Goal: Information Seeking & Learning: Learn about a topic

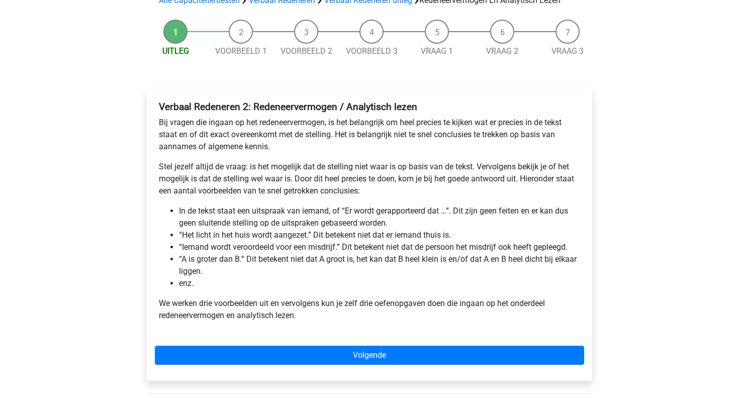
scroll to position [83, 0]
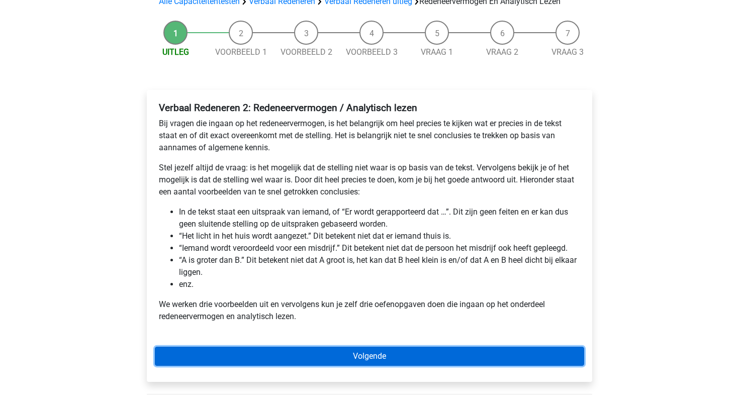
click at [337, 356] on link "Volgende" at bounding box center [370, 356] width 430 height 19
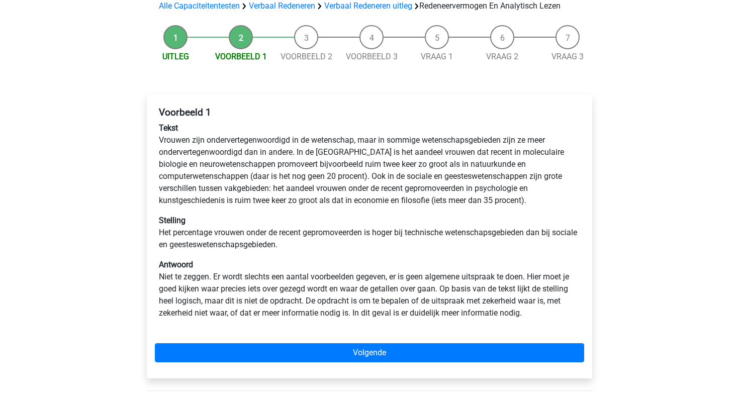
scroll to position [79, 0]
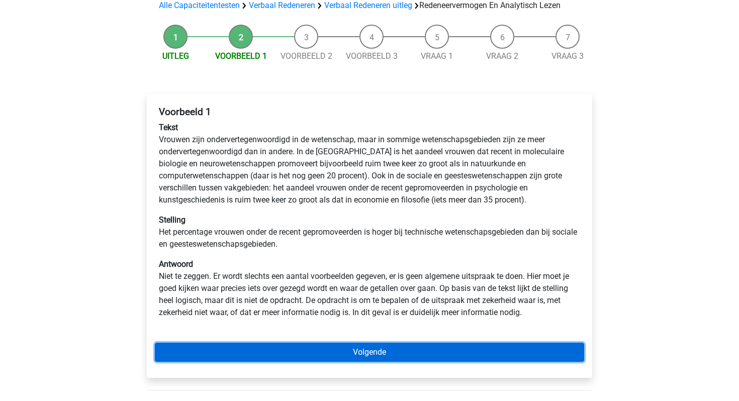
click at [263, 347] on link "Volgende" at bounding box center [370, 352] width 430 height 19
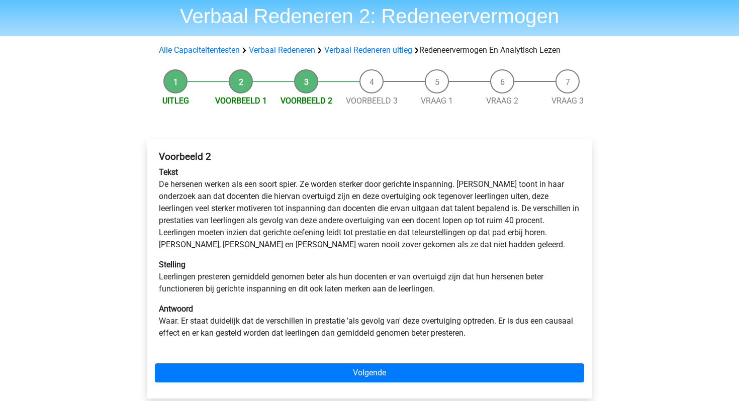
scroll to position [51, 0]
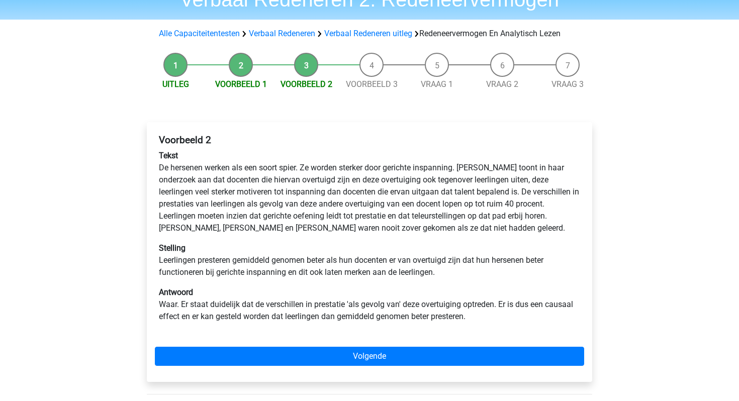
click at [245, 345] on div "Voorbeeld 2 Tekst De hersenen werken als een soort spier. Ze worden sterker doo…" at bounding box center [370, 252] width 446 height 260
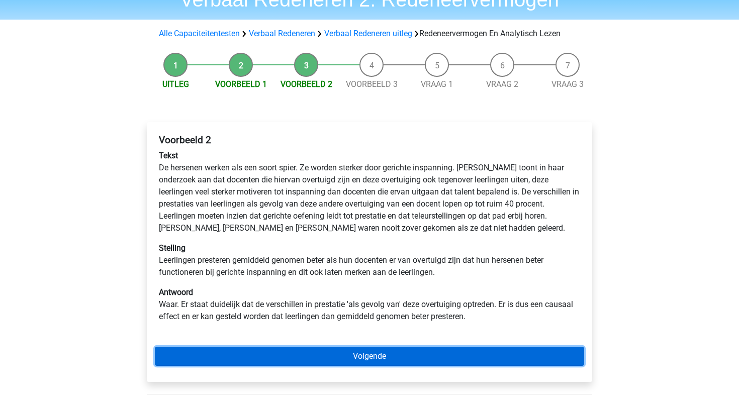
click at [233, 359] on link "Volgende" at bounding box center [370, 356] width 430 height 19
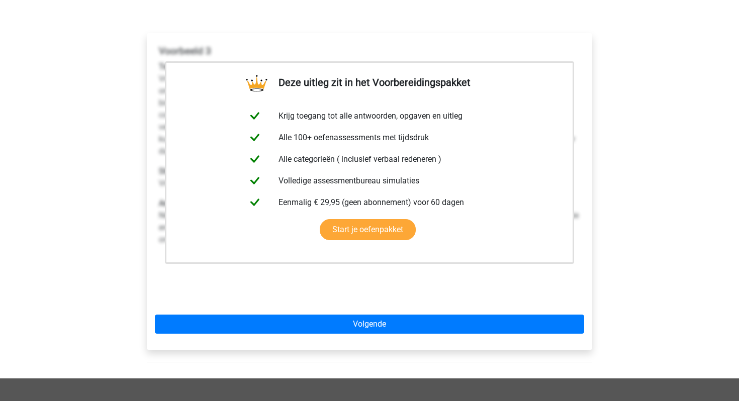
scroll to position [163, 0]
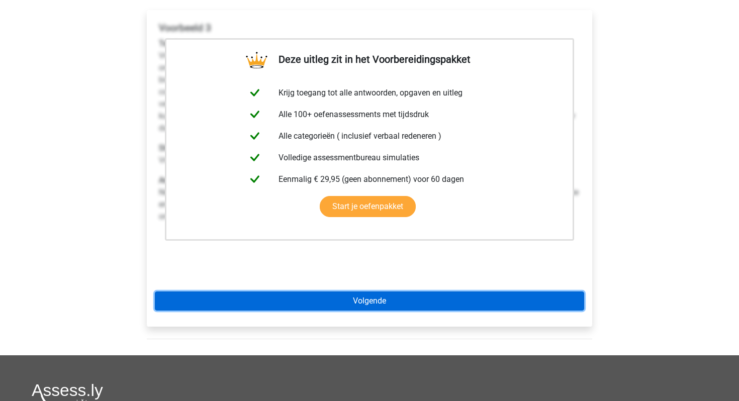
click at [316, 295] on link "Volgende" at bounding box center [370, 301] width 430 height 19
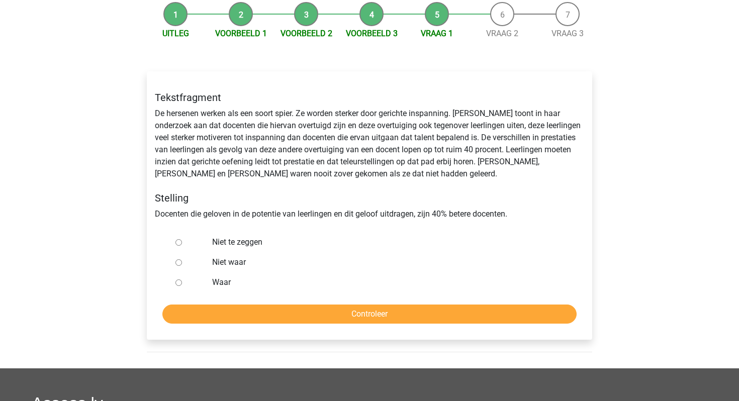
scroll to position [97, 0]
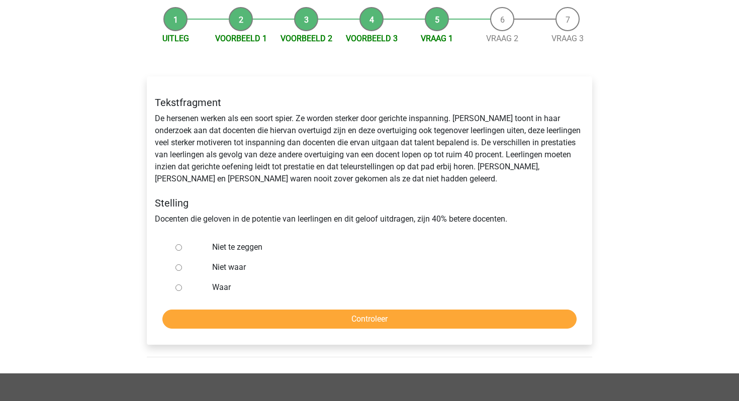
click at [180, 267] on input "Niet waar" at bounding box center [179, 268] width 7 height 7
radio input "true"
click at [222, 319] on input "Controleer" at bounding box center [369, 319] width 415 height 19
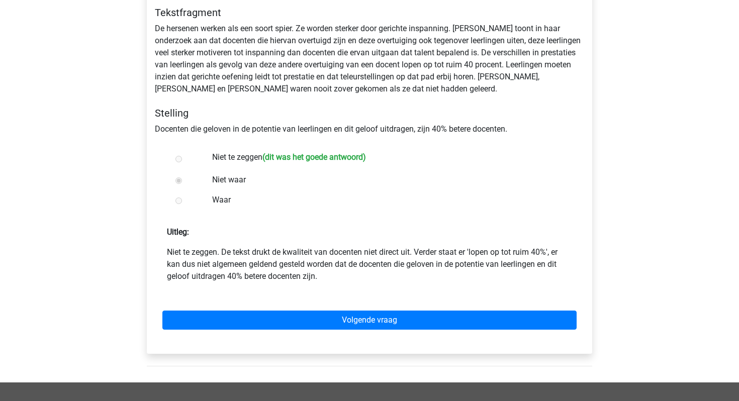
scroll to position [190, 0]
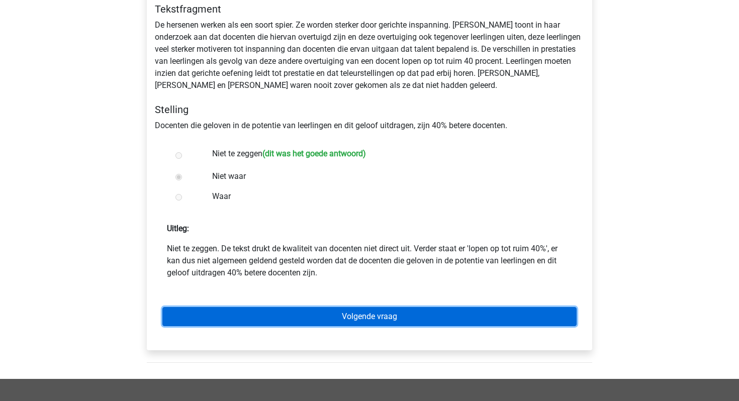
click at [279, 316] on link "Volgende vraag" at bounding box center [369, 316] width 415 height 19
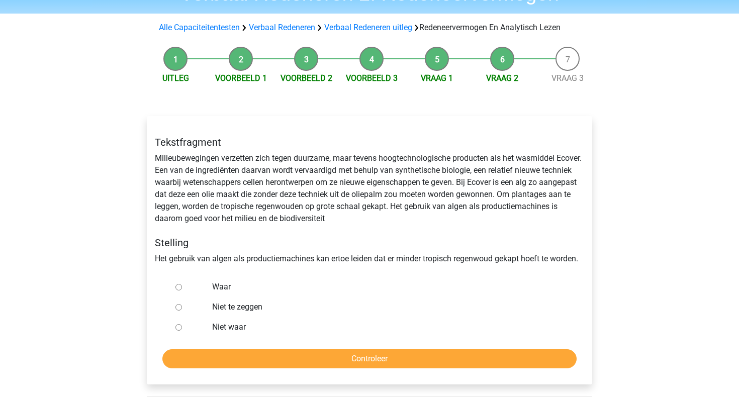
scroll to position [88, 0]
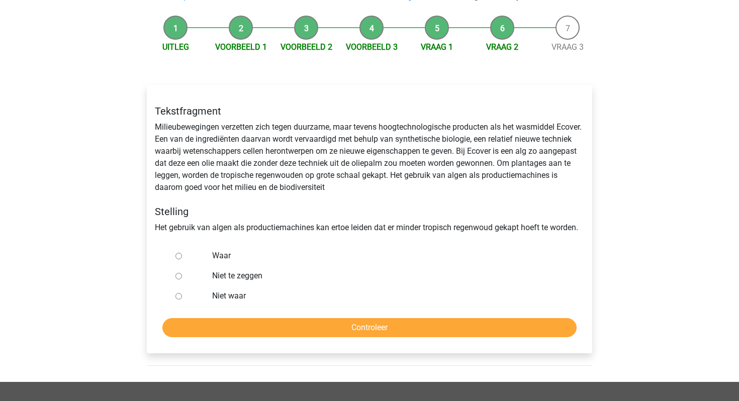
click at [178, 257] on input "Waar" at bounding box center [179, 256] width 7 height 7
radio input "true"
click at [187, 324] on input "Controleer" at bounding box center [369, 327] width 415 height 19
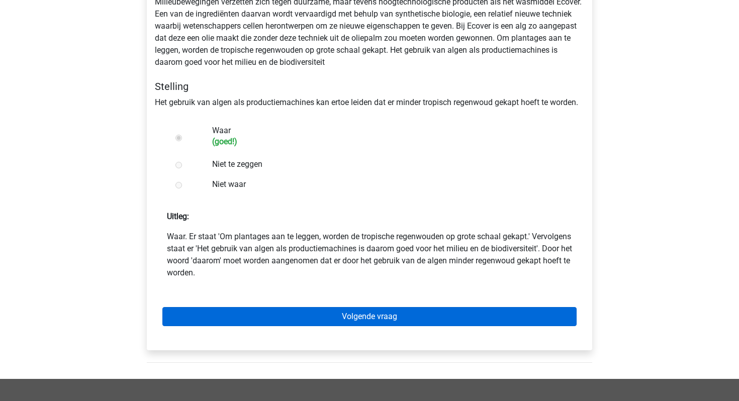
scroll to position [214, 0]
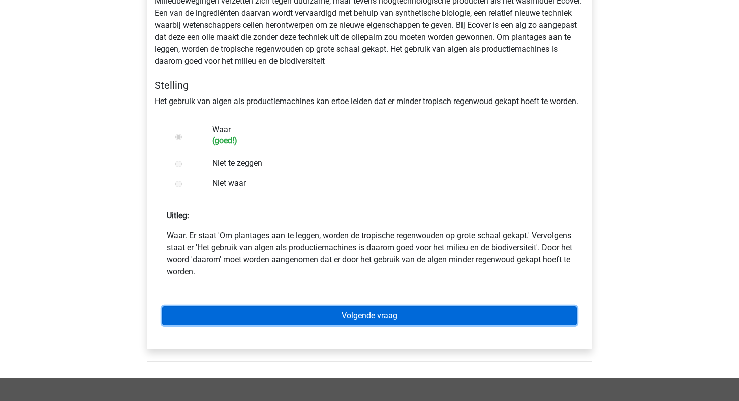
click at [259, 319] on link "Volgende vraag" at bounding box center [369, 315] width 415 height 19
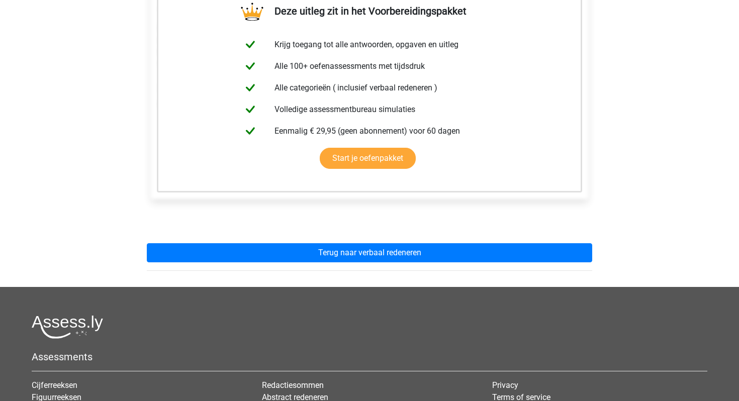
scroll to position [190, 0]
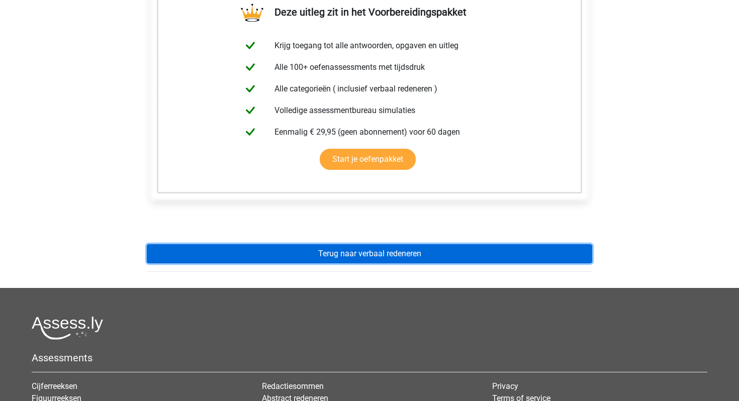
click at [225, 256] on link "Terug naar verbaal redeneren" at bounding box center [370, 253] width 446 height 19
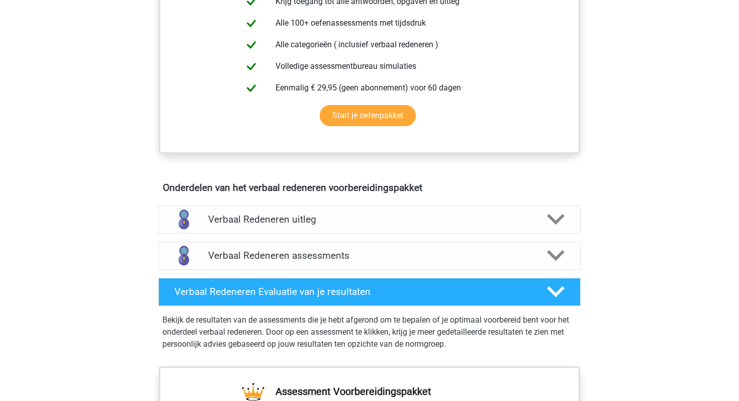
scroll to position [421, 0]
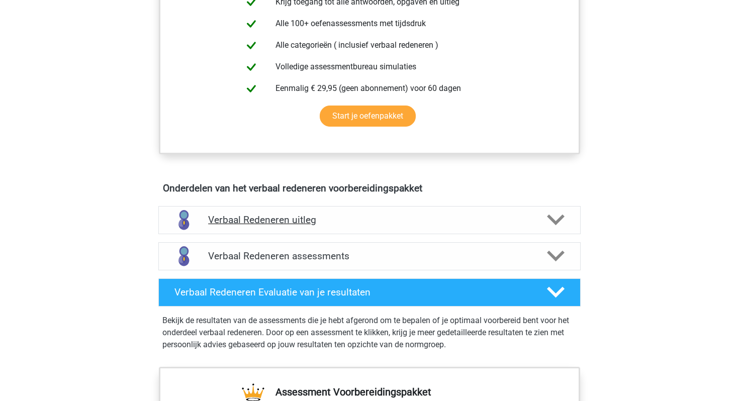
click at [274, 221] on h4 "Verbaal Redeneren uitleg" at bounding box center [369, 220] width 323 height 12
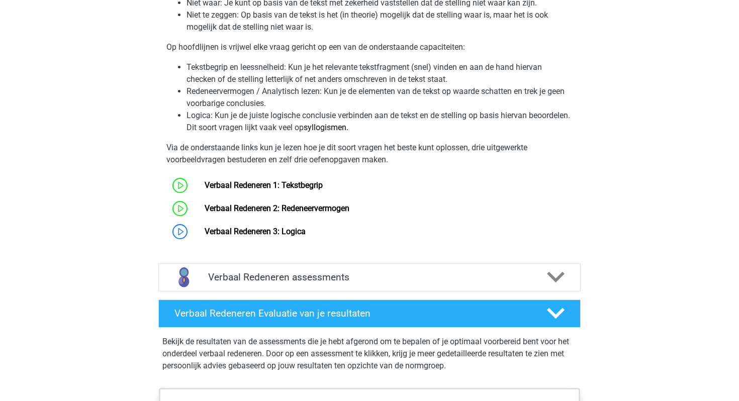
scroll to position [738, 0]
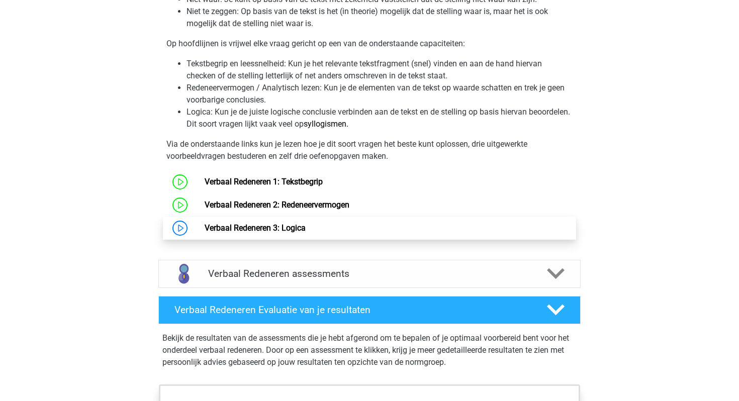
click at [260, 227] on link "Verbaal Redeneren 3: Logica" at bounding box center [255, 228] width 101 height 10
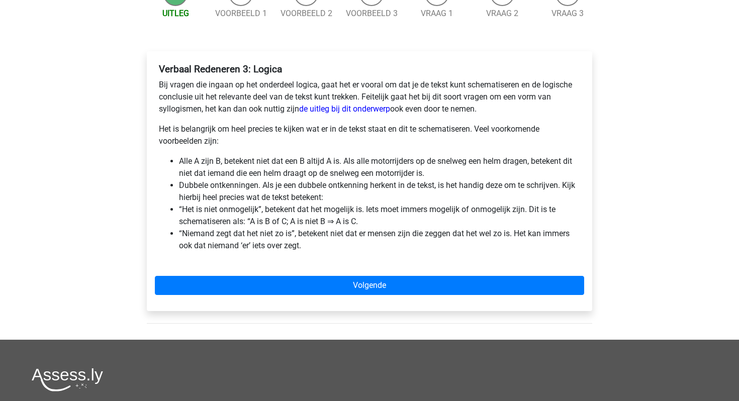
scroll to position [122, 0]
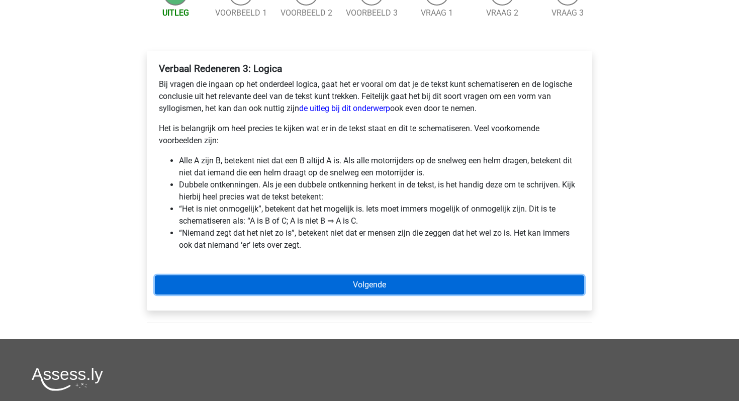
click at [222, 281] on link "Volgende" at bounding box center [370, 285] width 430 height 19
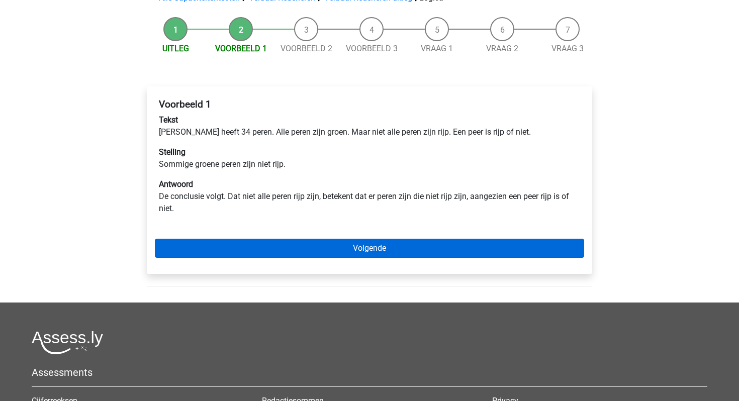
scroll to position [88, 0]
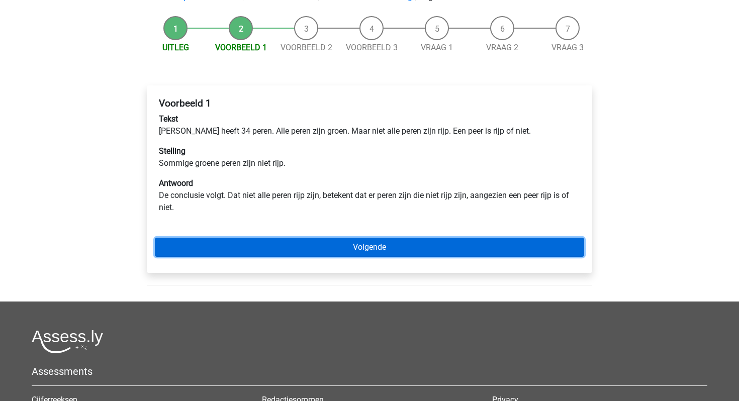
click at [225, 248] on link "Volgende" at bounding box center [370, 247] width 430 height 19
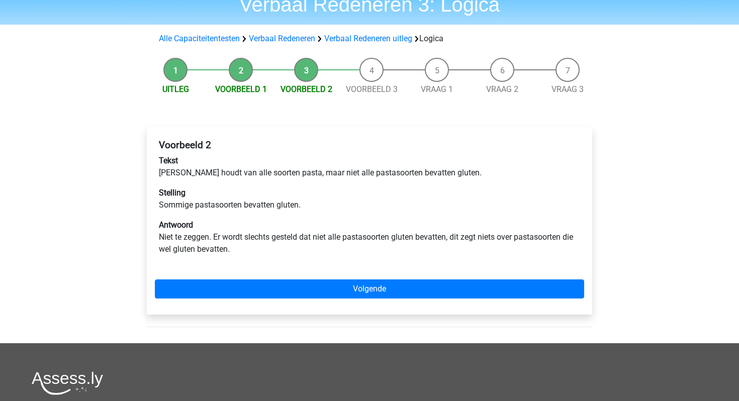
scroll to position [46, 0]
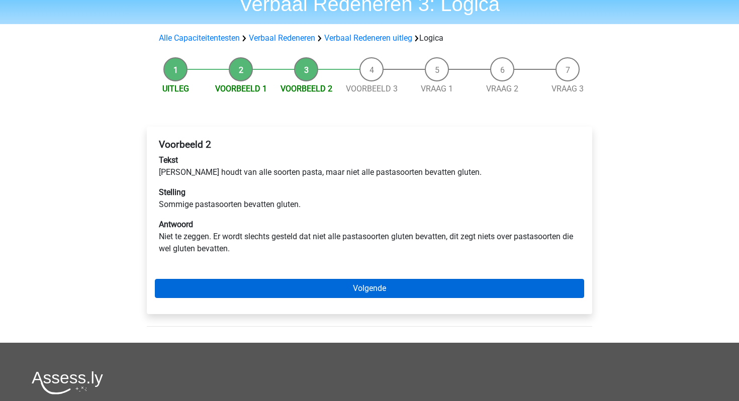
click at [349, 293] on link "Volgende" at bounding box center [370, 288] width 430 height 19
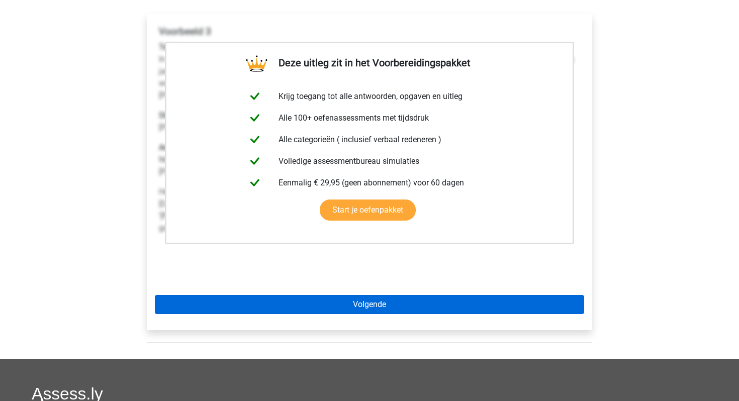
scroll to position [160, 0]
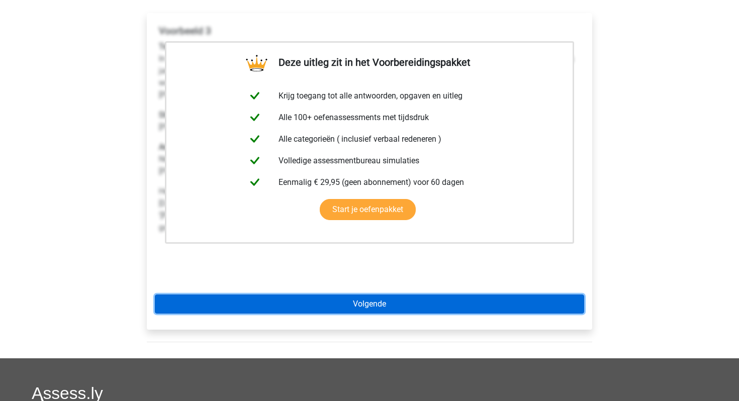
click at [347, 304] on link "Volgende" at bounding box center [370, 304] width 430 height 19
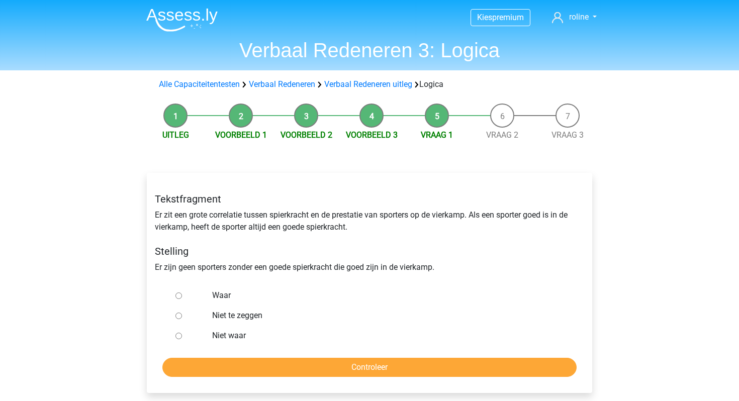
click at [179, 295] on input "Waar" at bounding box center [179, 296] width 7 height 7
radio input "true"
click at [303, 378] on div "Tekstfragment Er zit een grote correlatie tussen spierkracht en de prestatie va…" at bounding box center [370, 283] width 446 height 220
click at [303, 370] on input "Controleer" at bounding box center [369, 367] width 415 height 19
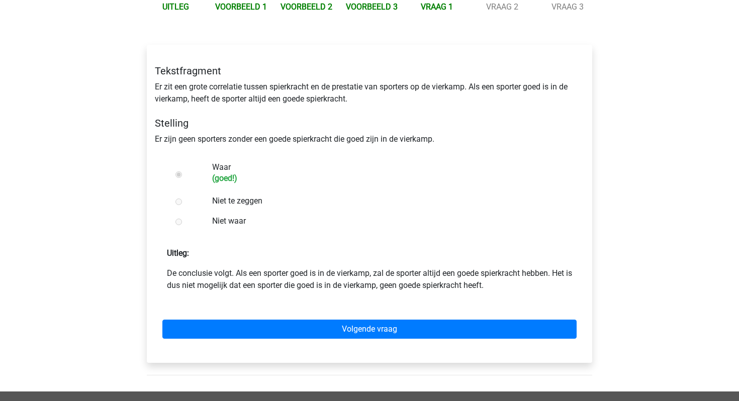
scroll to position [133, 0]
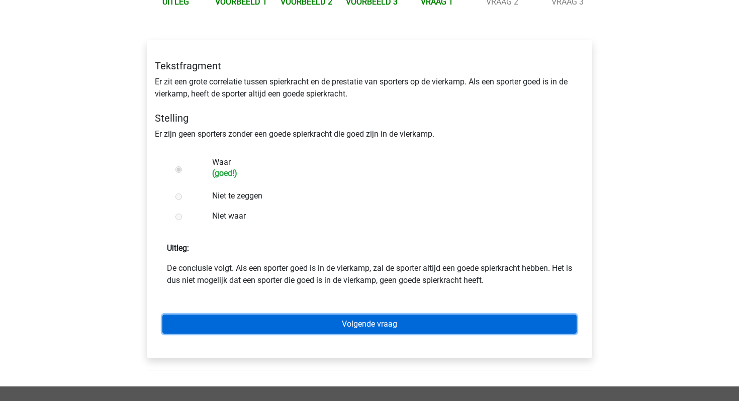
click at [304, 320] on link "Volgende vraag" at bounding box center [369, 324] width 415 height 19
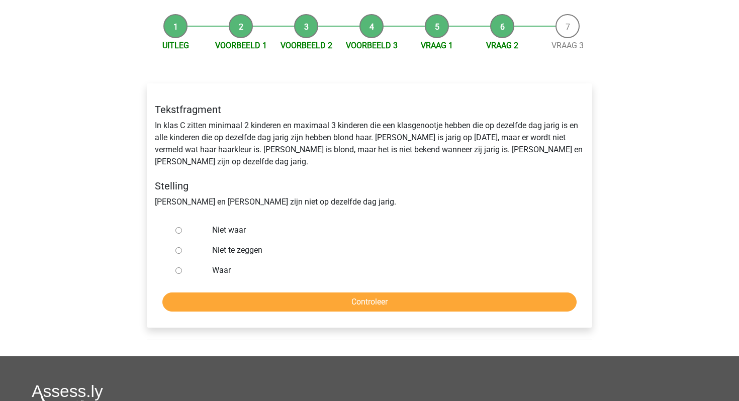
scroll to position [88, 0]
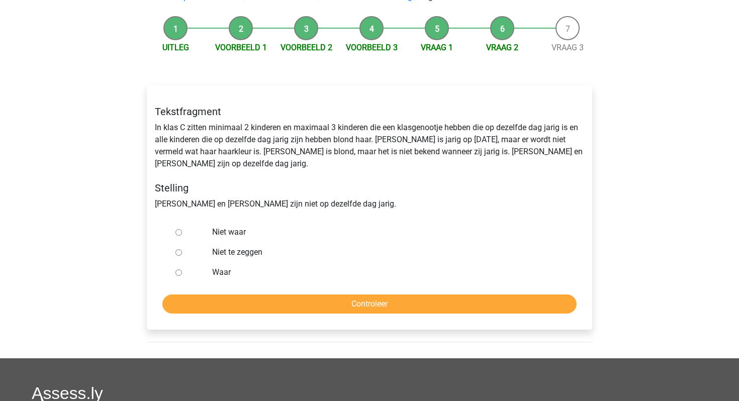
click at [179, 270] on input "Waar" at bounding box center [179, 273] width 7 height 7
radio input "true"
click at [212, 295] on input "Controleer" at bounding box center [369, 304] width 415 height 19
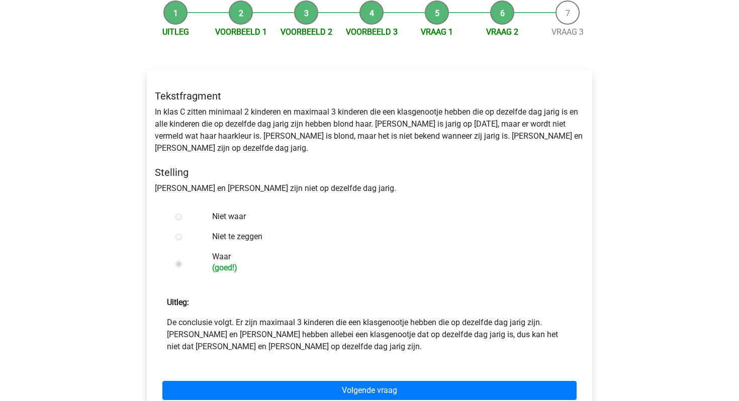
scroll to position [104, 0]
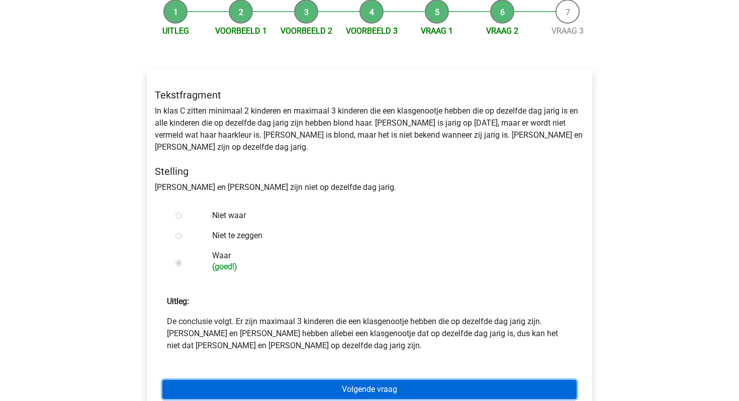
click at [245, 380] on link "Volgende vraag" at bounding box center [369, 389] width 415 height 19
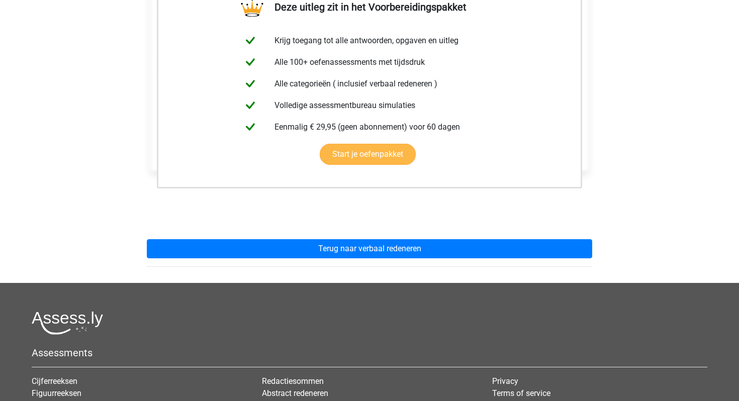
scroll to position [210, 0]
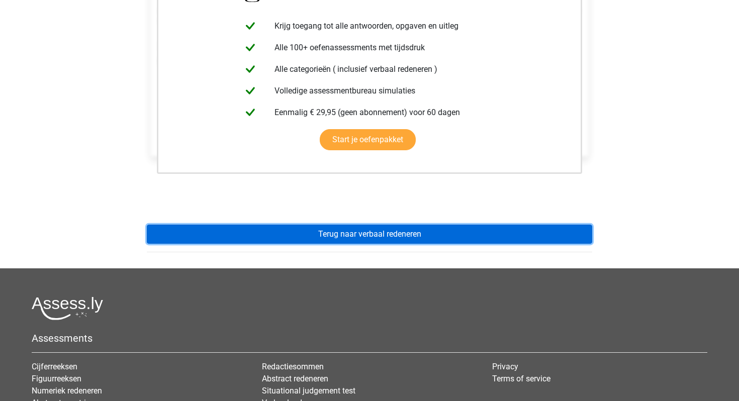
click at [258, 236] on link "Terug naar verbaal redeneren" at bounding box center [370, 234] width 446 height 19
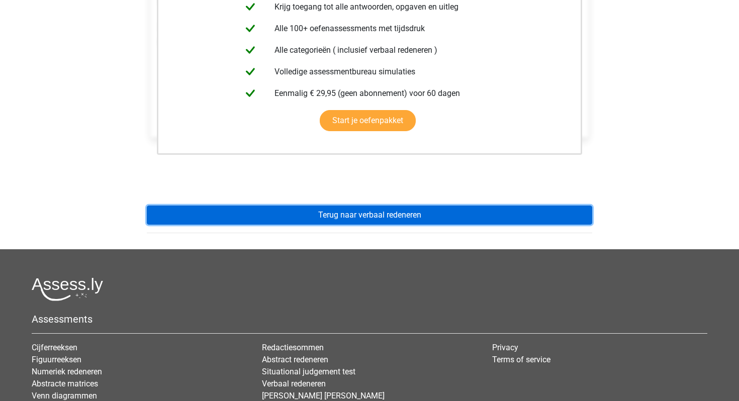
scroll to position [239, 0]
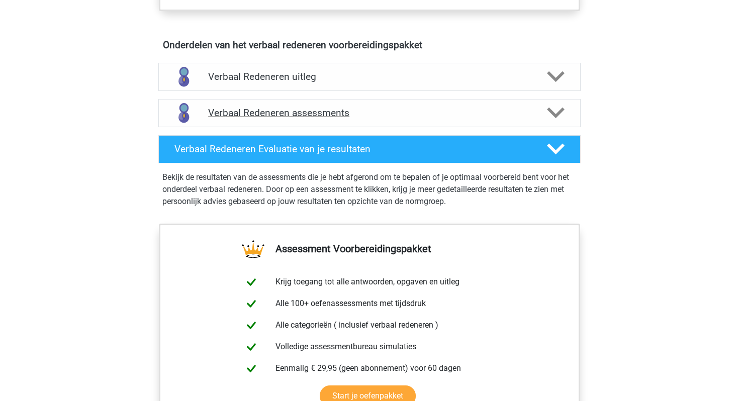
scroll to position [565, 0]
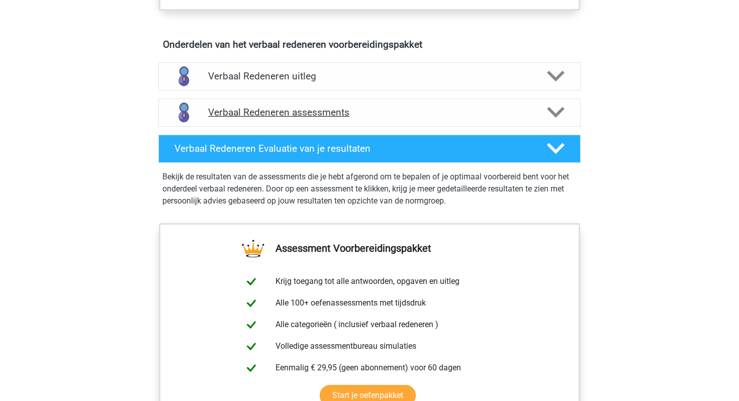
click at [355, 113] on h4 "Verbaal Redeneren assessments" at bounding box center [369, 113] width 323 height 12
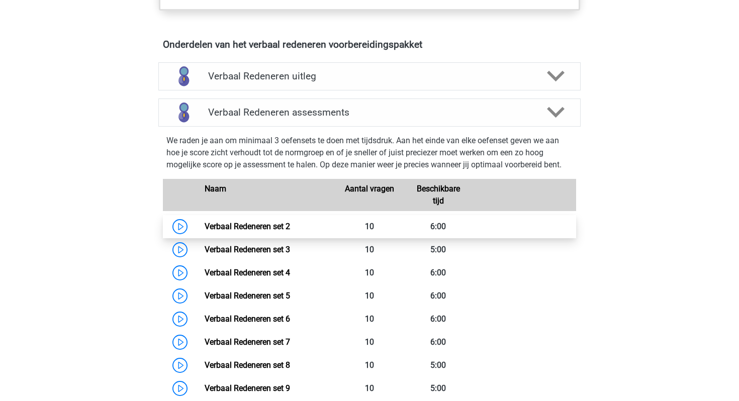
click at [266, 228] on link "Verbaal Redeneren set 2" at bounding box center [248, 227] width 86 height 10
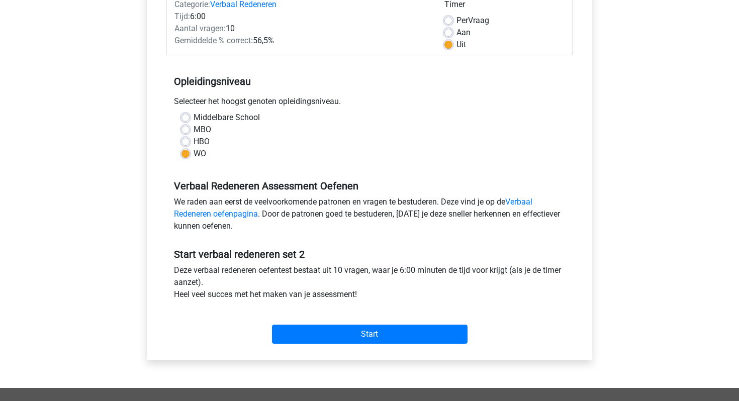
scroll to position [170, 0]
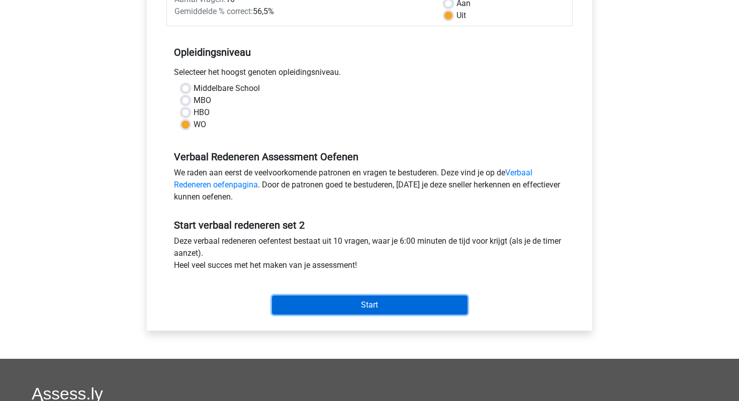
click at [328, 301] on input "Start" at bounding box center [370, 305] width 196 height 19
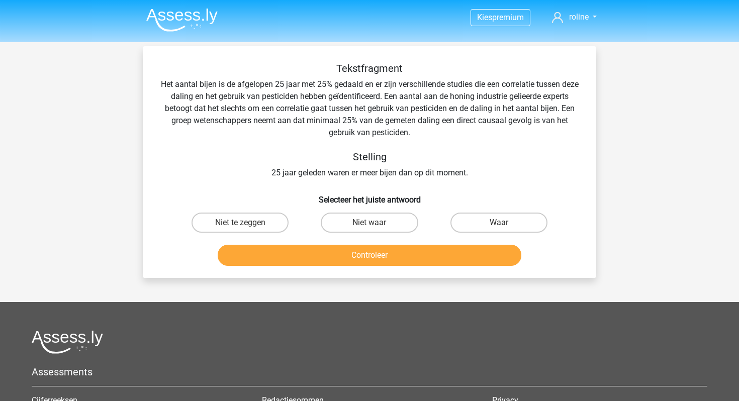
click at [505, 223] on input "Waar" at bounding box center [502, 226] width 7 height 7
radio input "true"
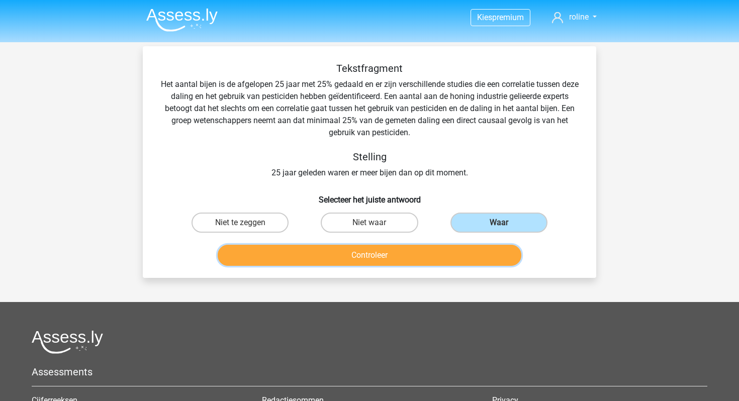
click at [409, 263] on button "Controleer" at bounding box center [370, 255] width 304 height 21
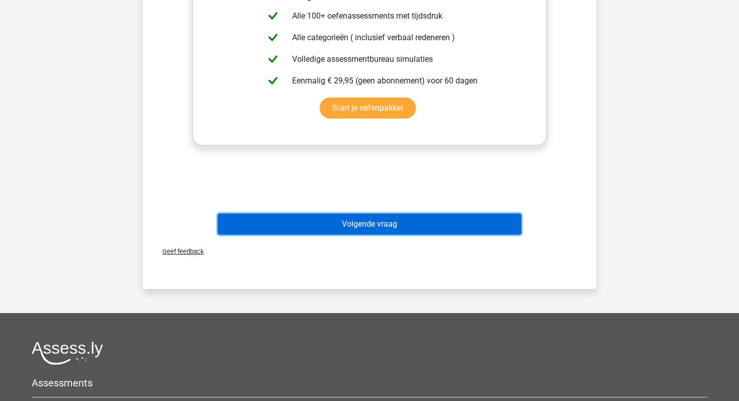
click at [390, 231] on button "Volgende vraag" at bounding box center [370, 224] width 304 height 21
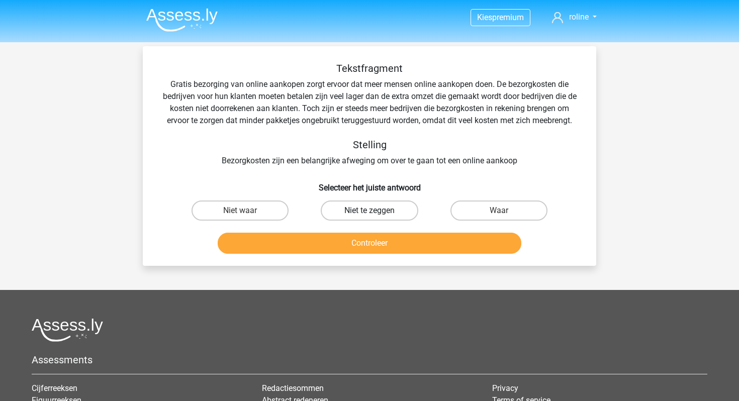
click at [347, 210] on label "Niet te zeggen" at bounding box center [369, 211] width 97 height 20
click at [370, 211] on input "Niet te zeggen" at bounding box center [373, 214] width 7 height 7
radio input "true"
click at [338, 248] on button "Controleer" at bounding box center [370, 243] width 304 height 21
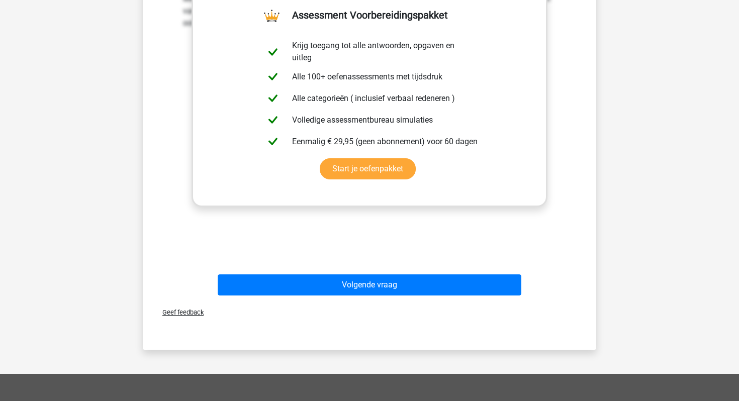
scroll to position [479, 0]
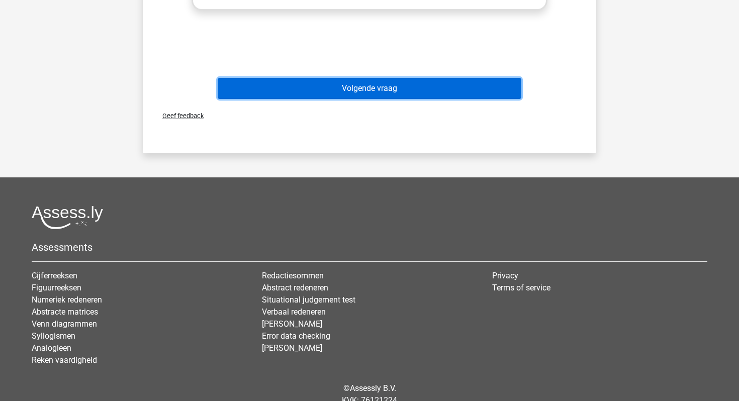
click at [339, 88] on button "Volgende vraag" at bounding box center [370, 88] width 304 height 21
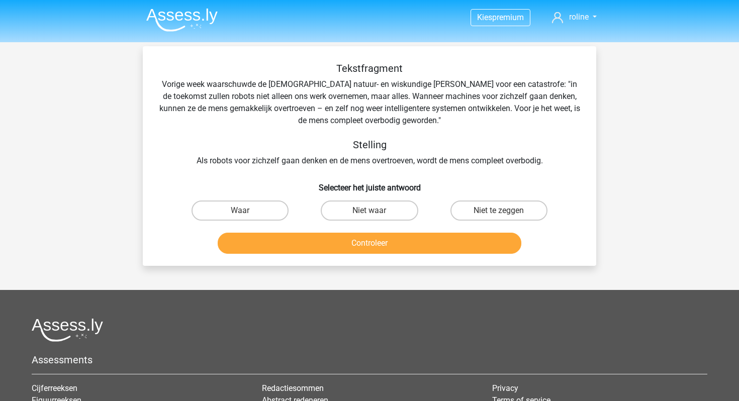
scroll to position [1, 0]
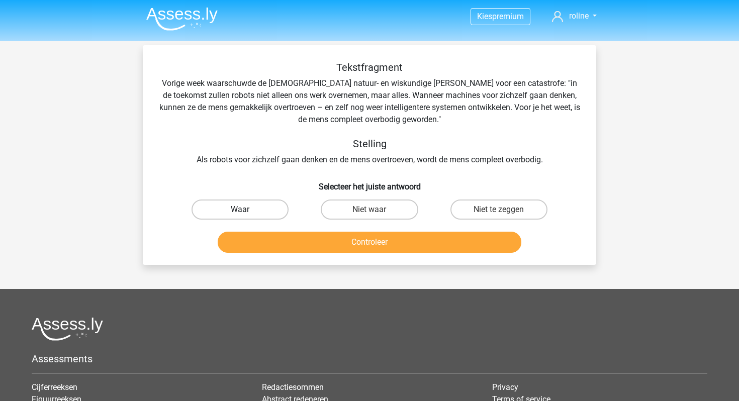
click at [254, 216] on label "Waar" at bounding box center [240, 210] width 97 height 20
click at [247, 216] on input "Waar" at bounding box center [243, 213] width 7 height 7
radio input "true"
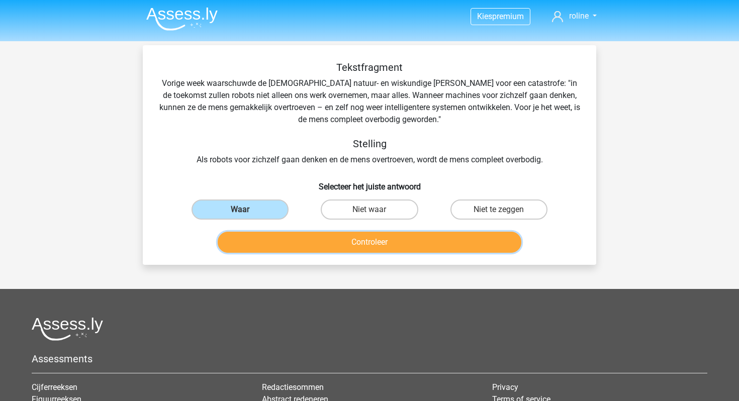
click at [337, 246] on button "Controleer" at bounding box center [370, 242] width 304 height 21
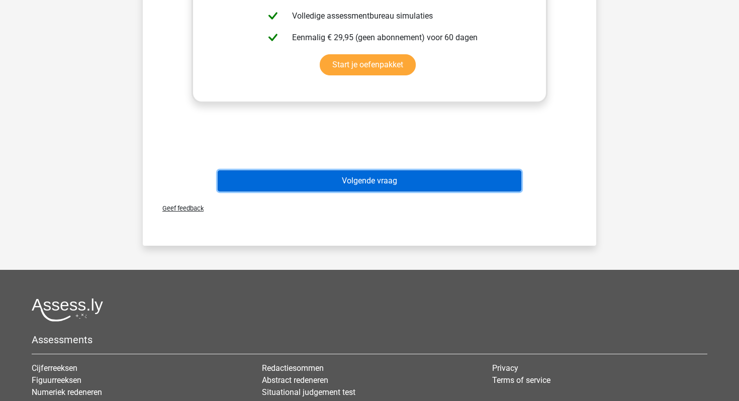
click at [351, 179] on button "Volgende vraag" at bounding box center [370, 181] width 304 height 21
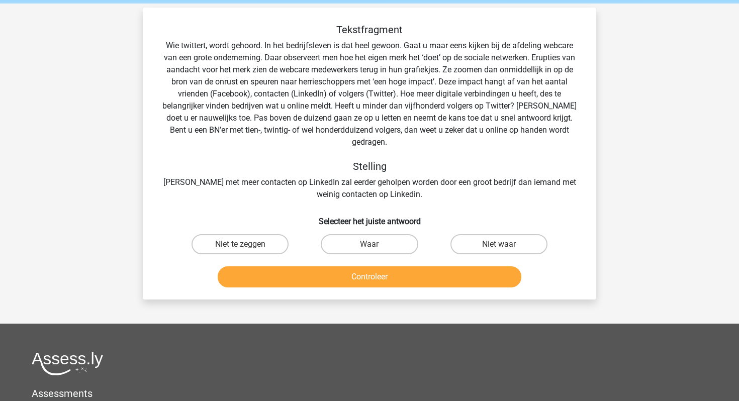
scroll to position [38, 0]
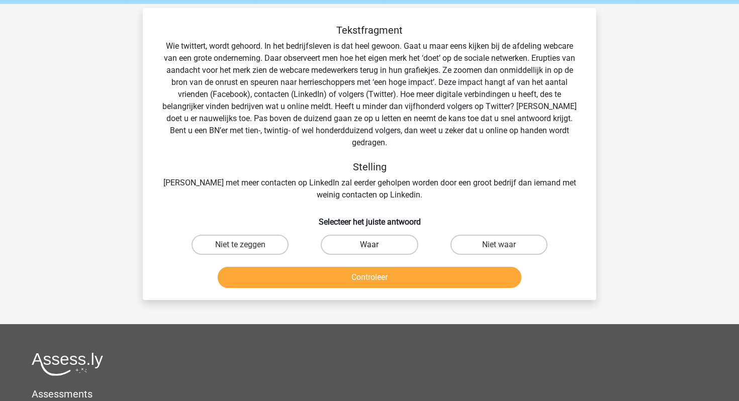
click at [350, 235] on label "Waar" at bounding box center [369, 245] width 97 height 20
click at [370, 245] on input "Waar" at bounding box center [373, 248] width 7 height 7
radio input "true"
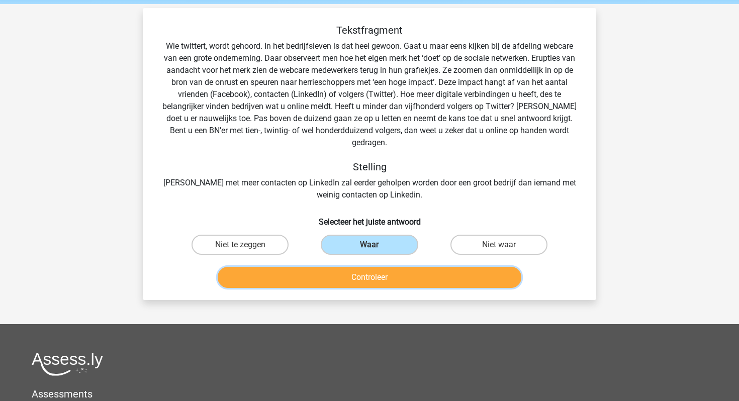
click at [343, 268] on button "Controleer" at bounding box center [370, 277] width 304 height 21
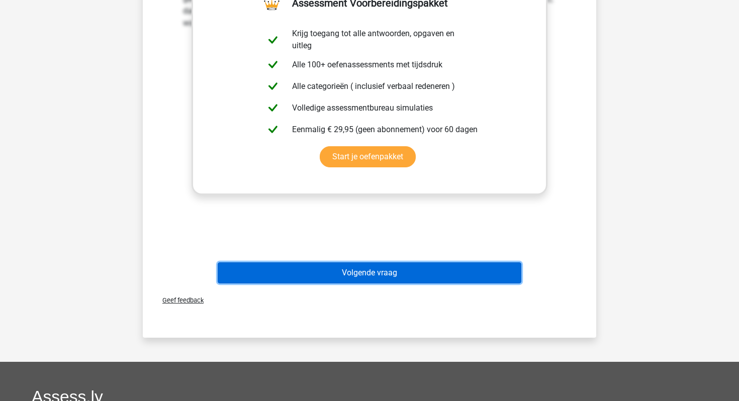
click at [347, 263] on button "Volgende vraag" at bounding box center [370, 273] width 304 height 21
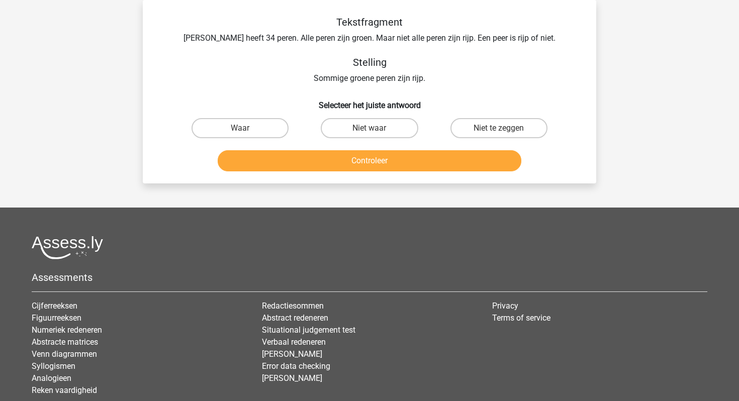
scroll to position [0, 0]
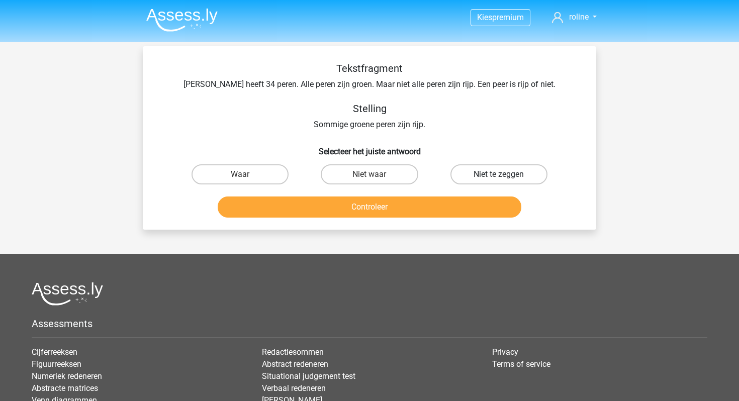
click at [504, 172] on label "Niet te zeggen" at bounding box center [499, 175] width 97 height 20
click at [504, 175] on input "Niet te zeggen" at bounding box center [502, 178] width 7 height 7
radio input "true"
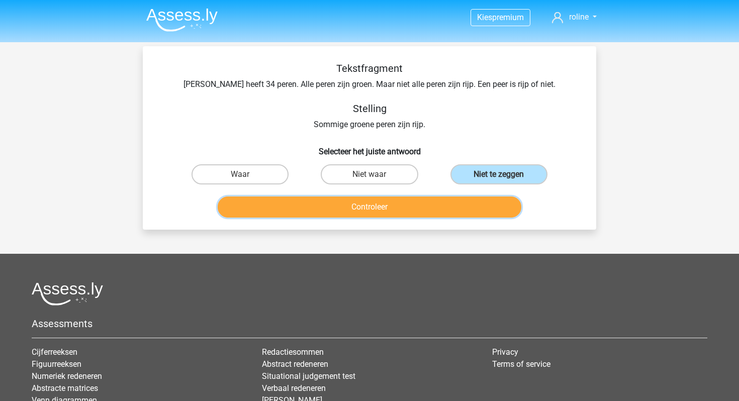
click at [416, 210] on button "Controleer" at bounding box center [370, 207] width 304 height 21
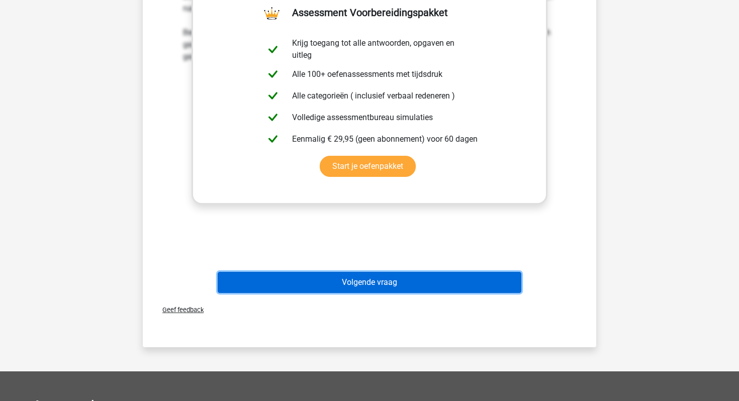
click at [371, 283] on button "Volgende vraag" at bounding box center [370, 282] width 304 height 21
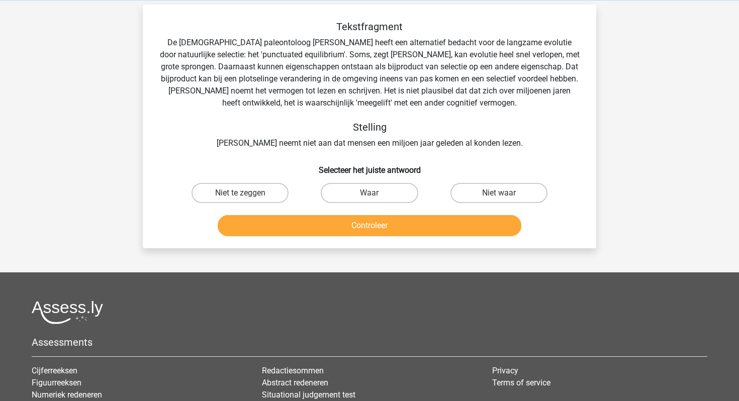
scroll to position [44, 0]
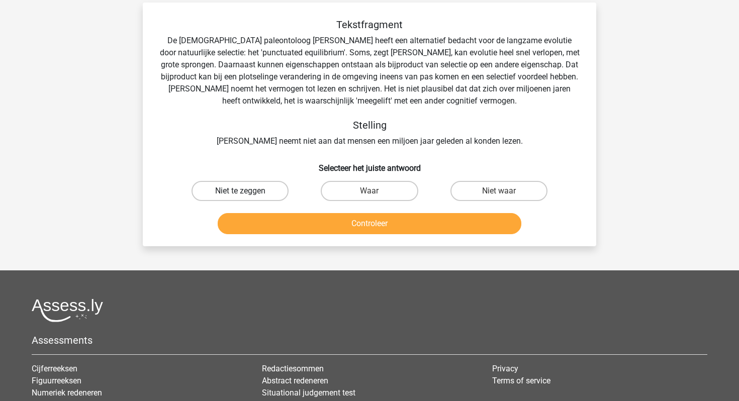
click at [240, 189] on label "Niet te zeggen" at bounding box center [240, 191] width 97 height 20
click at [240, 191] on input "Niet te zeggen" at bounding box center [243, 194] width 7 height 7
radio input "true"
click at [364, 193] on label "Waar" at bounding box center [369, 191] width 97 height 20
click at [370, 193] on input "Waar" at bounding box center [373, 194] width 7 height 7
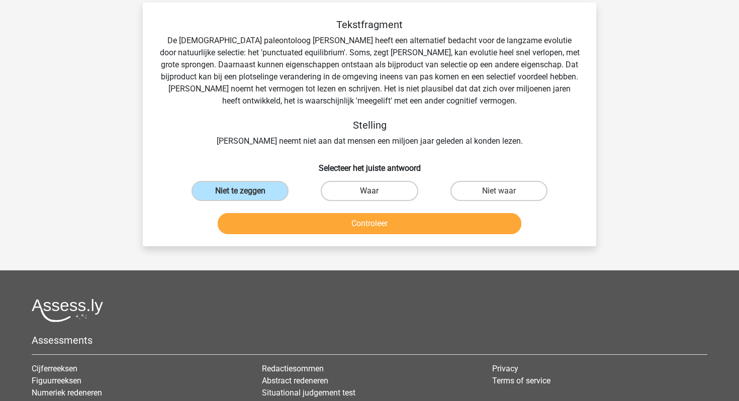
radio input "true"
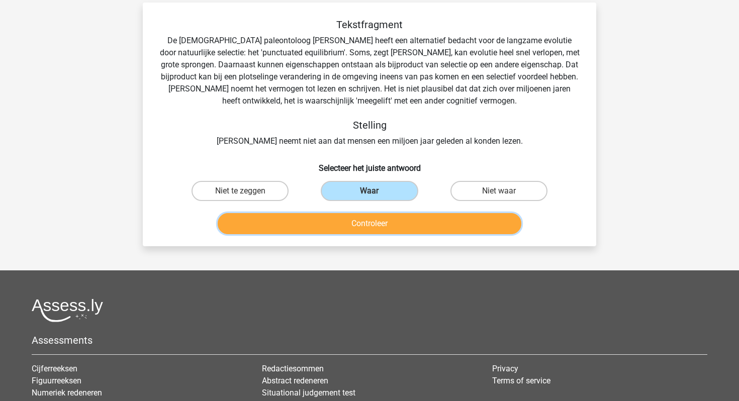
click at [357, 223] on button "Controleer" at bounding box center [370, 223] width 304 height 21
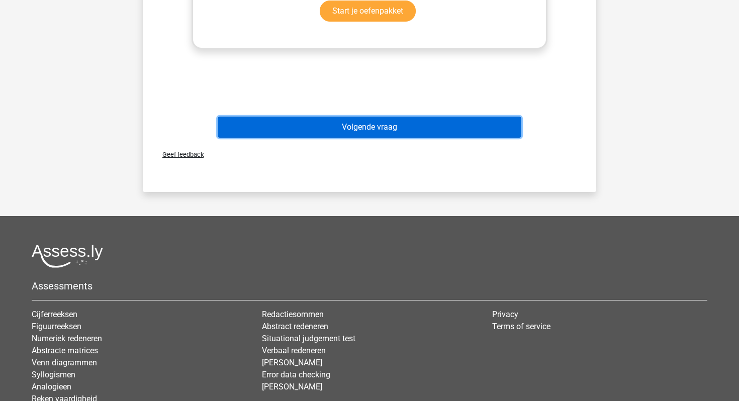
click at [356, 123] on button "Volgende vraag" at bounding box center [370, 127] width 304 height 21
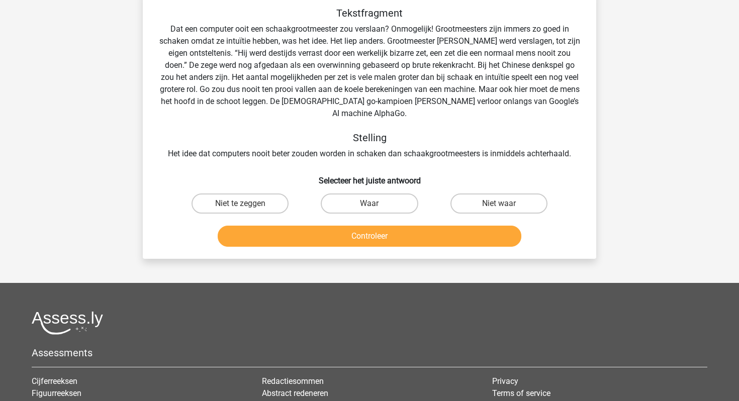
scroll to position [53, 0]
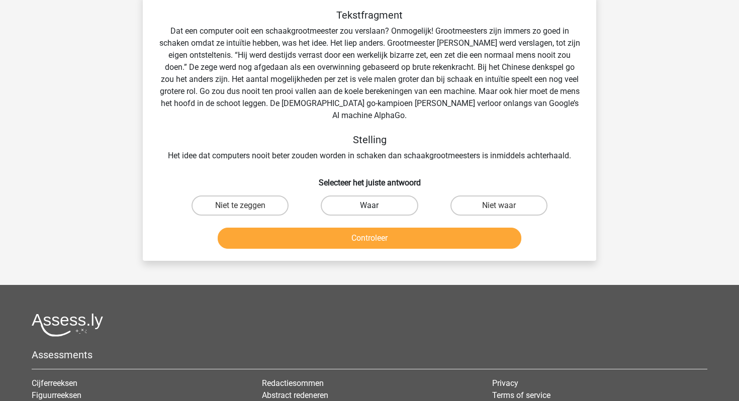
click at [349, 196] on label "Waar" at bounding box center [369, 206] width 97 height 20
click at [370, 206] on input "Waar" at bounding box center [373, 209] width 7 height 7
radio input "true"
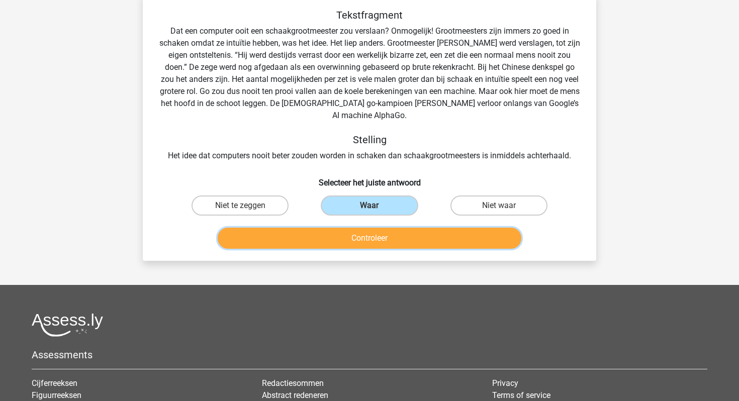
click at [326, 234] on button "Controleer" at bounding box center [370, 238] width 304 height 21
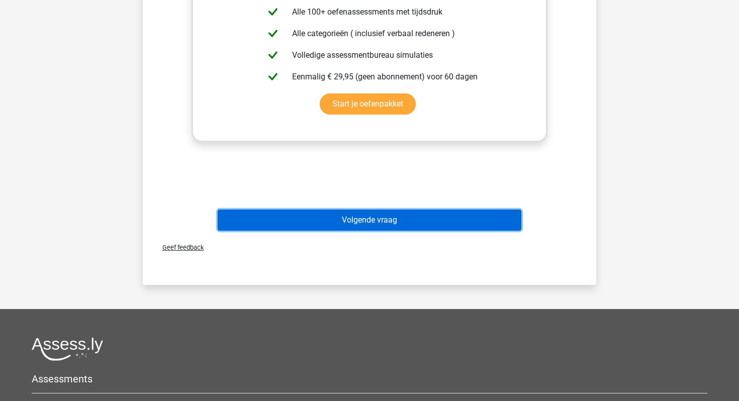
click at [328, 210] on button "Volgende vraag" at bounding box center [370, 220] width 304 height 21
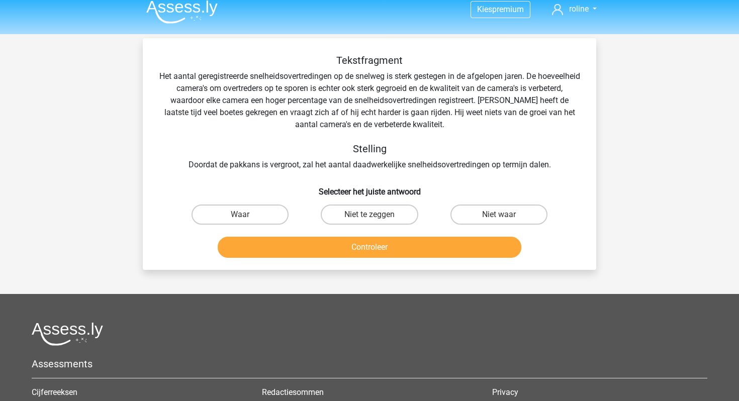
scroll to position [11, 0]
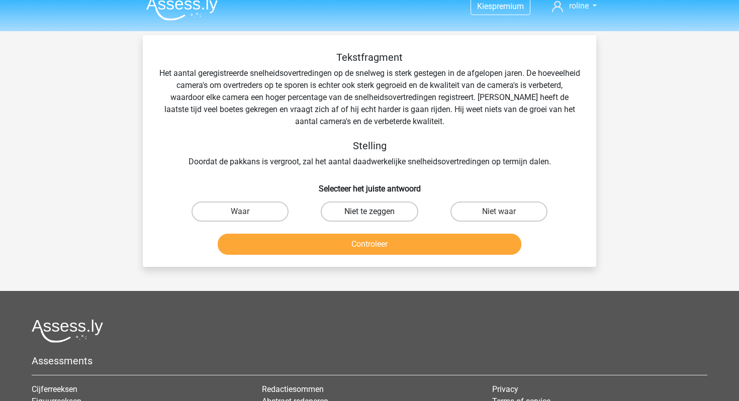
click at [387, 211] on label "Niet te zeggen" at bounding box center [369, 212] width 97 height 20
click at [376, 212] on input "Niet te zeggen" at bounding box center [373, 215] width 7 height 7
radio input "true"
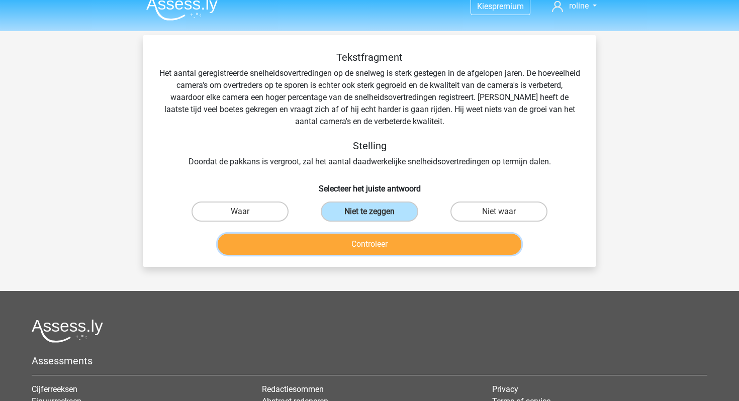
click at [381, 248] on button "Controleer" at bounding box center [370, 244] width 304 height 21
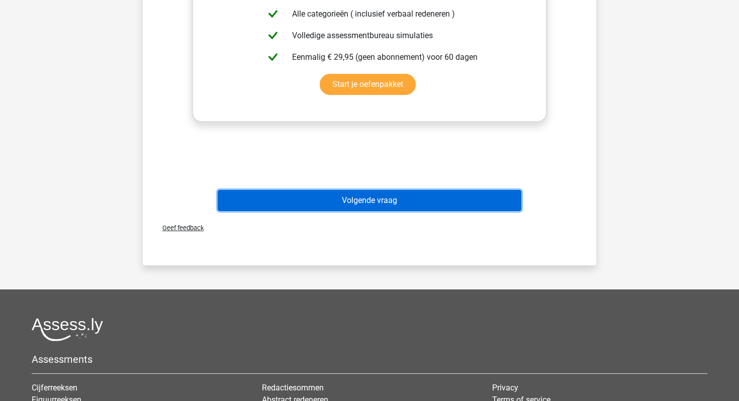
click at [370, 200] on button "Volgende vraag" at bounding box center [370, 200] width 304 height 21
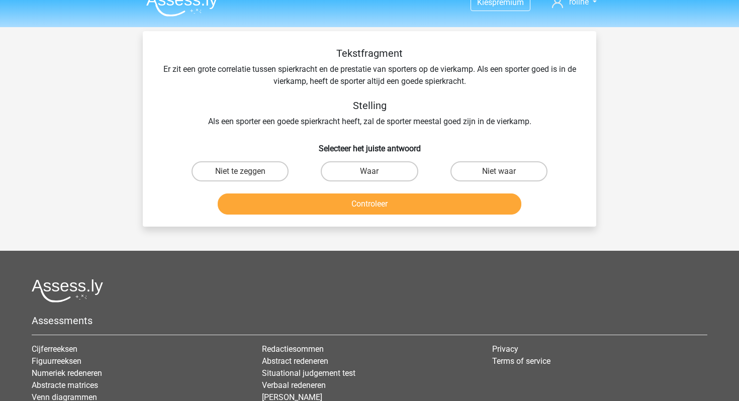
scroll to position [8, 0]
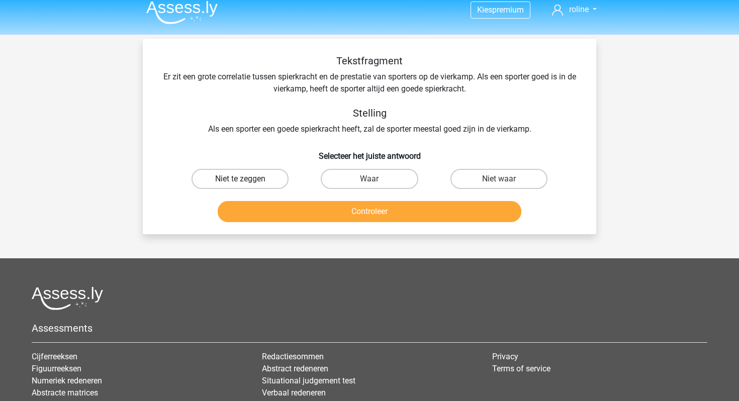
click at [262, 179] on label "Niet te zeggen" at bounding box center [240, 179] width 97 height 20
click at [247, 179] on input "Niet te zeggen" at bounding box center [243, 182] width 7 height 7
radio input "true"
click at [318, 212] on button "Controleer" at bounding box center [370, 211] width 304 height 21
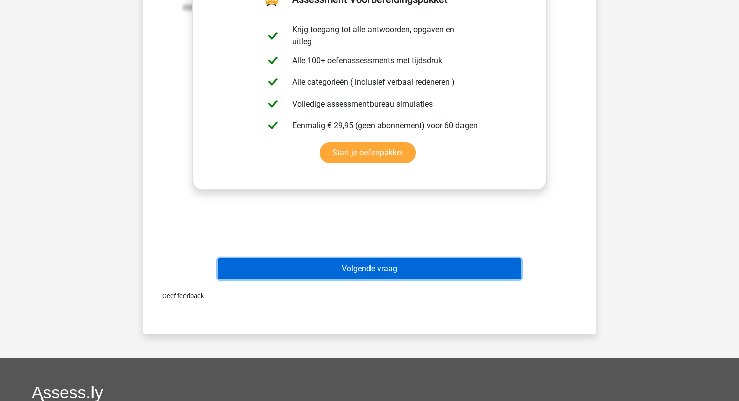
click at [331, 266] on button "Volgende vraag" at bounding box center [370, 269] width 304 height 21
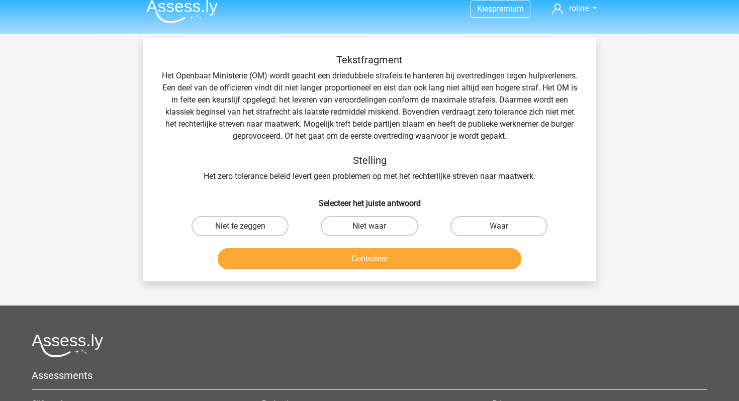
scroll to position [11, 0]
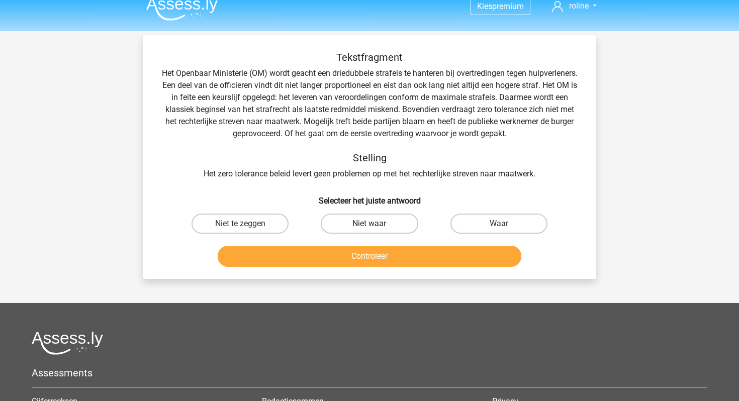
click at [395, 227] on label "Niet waar" at bounding box center [369, 224] width 97 height 20
click at [376, 227] on input "Niet waar" at bounding box center [373, 227] width 7 height 7
radio input "true"
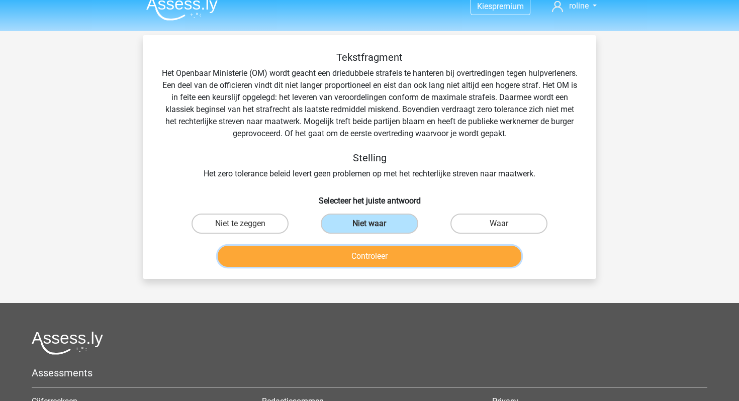
click at [375, 259] on button "Controleer" at bounding box center [370, 256] width 304 height 21
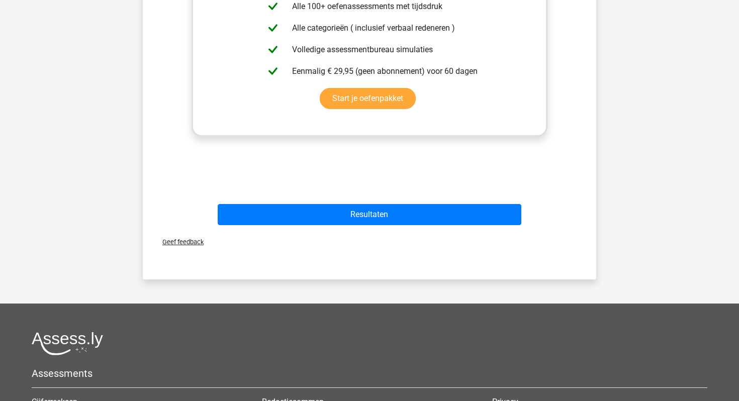
scroll to position [544, 0]
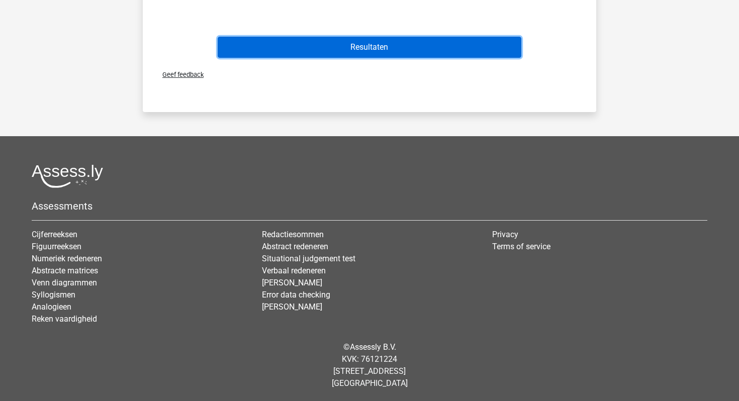
click at [395, 50] on button "Resultaten" at bounding box center [370, 47] width 304 height 21
